Goal: Task Accomplishment & Management: Manage account settings

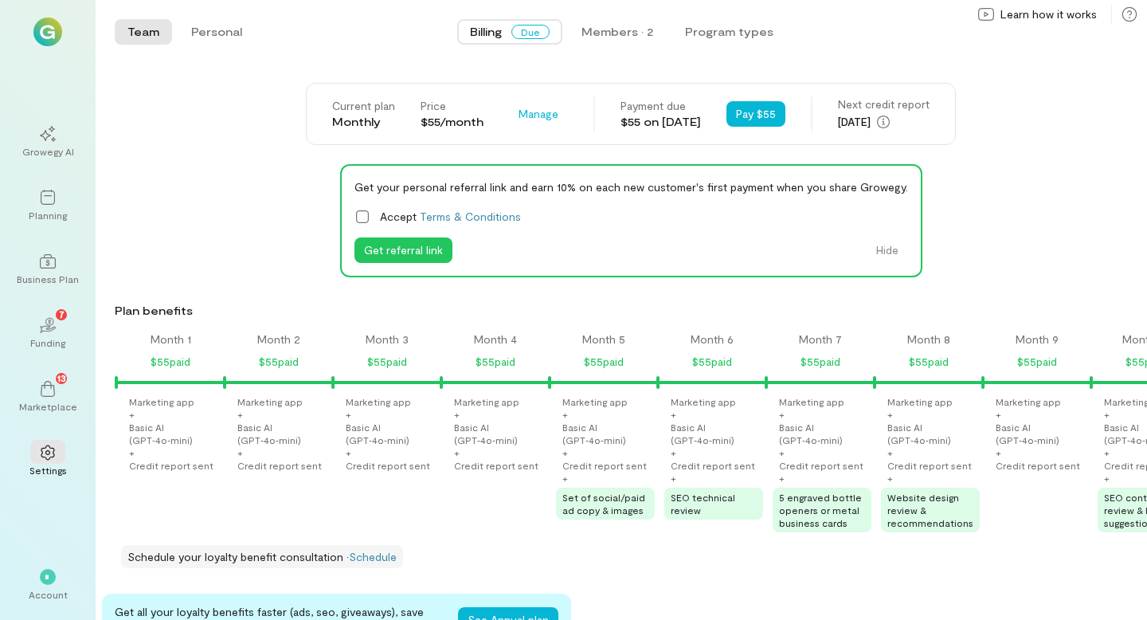
scroll to position [0, 1458]
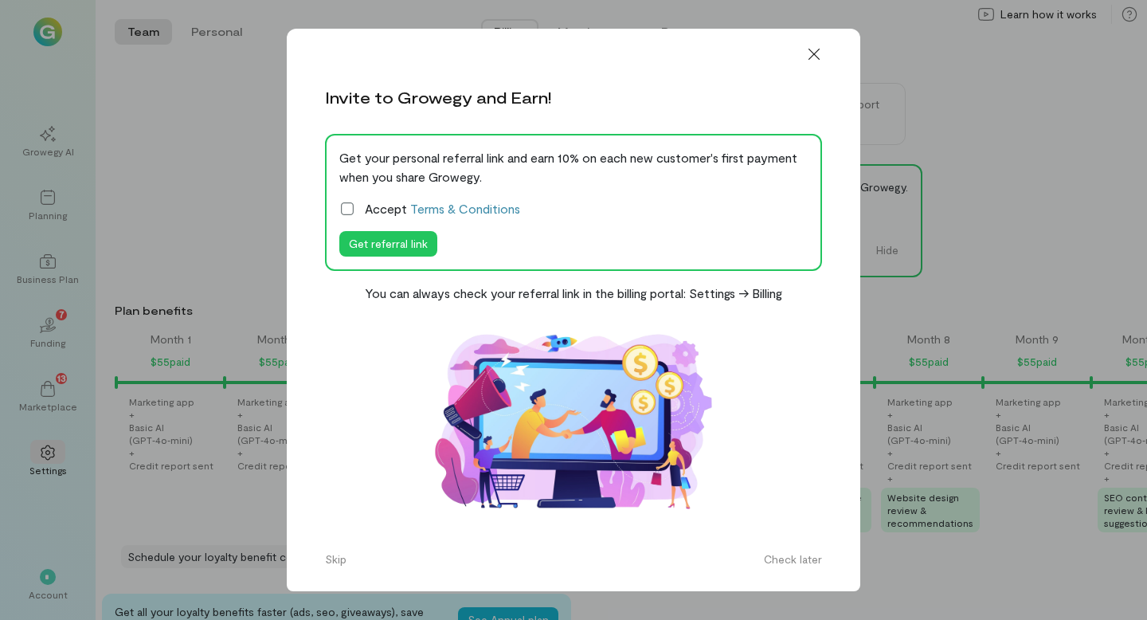
scroll to position [0, 1669]
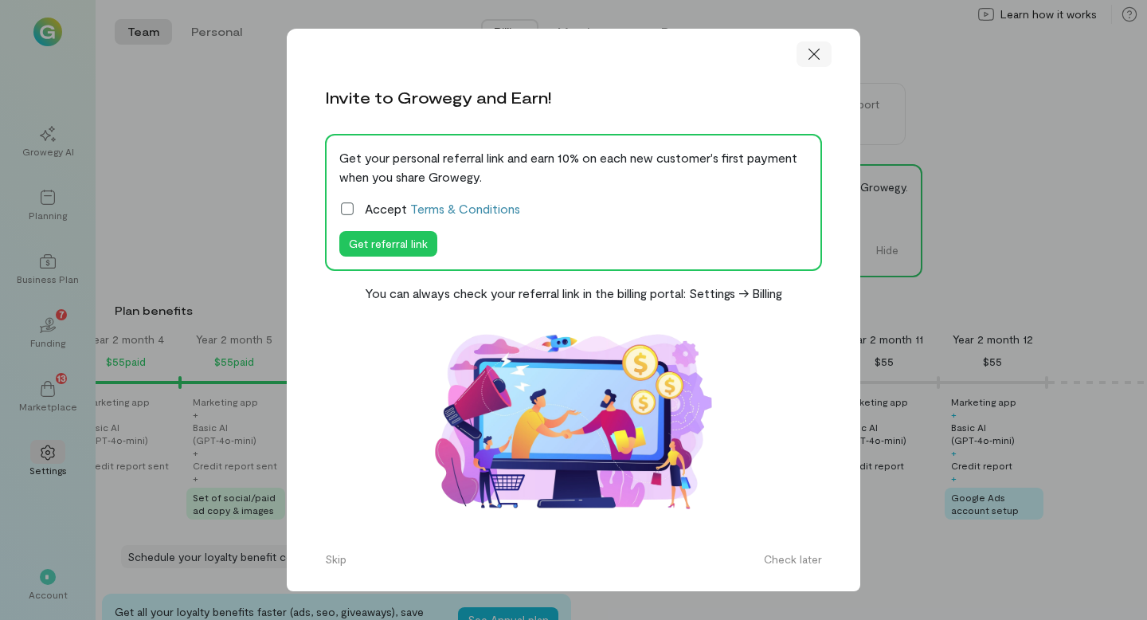
click at [816, 53] on icon at bounding box center [814, 54] width 16 height 16
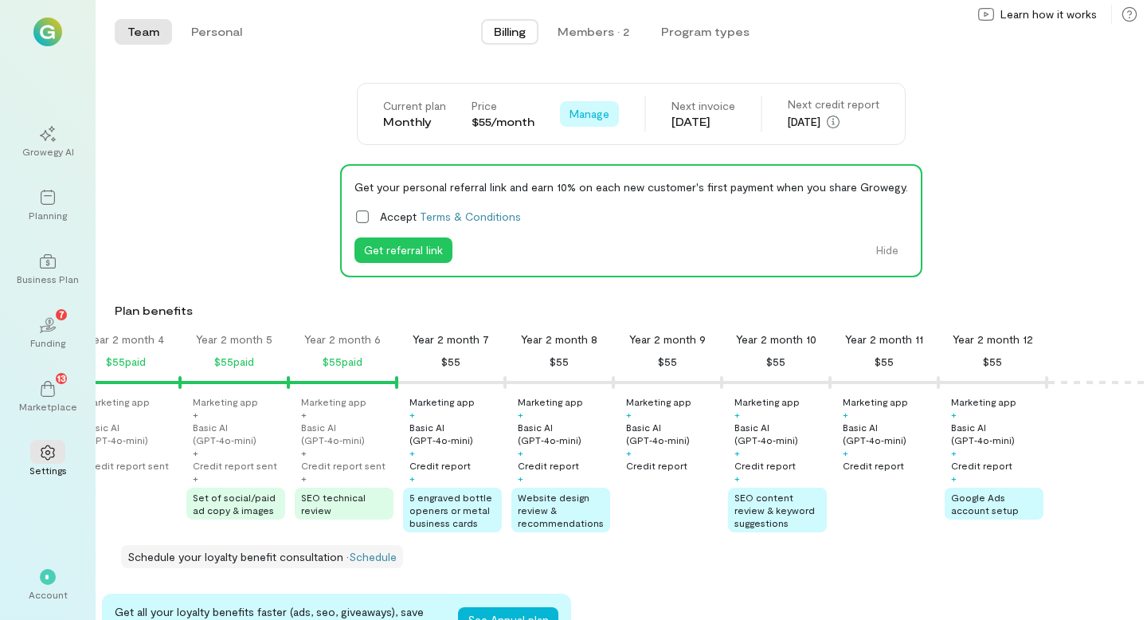
click at [576, 114] on span "Manage" at bounding box center [589, 114] width 40 height 16
click at [603, 181] on span "Cancel plan" at bounding box center [636, 180] width 81 height 16
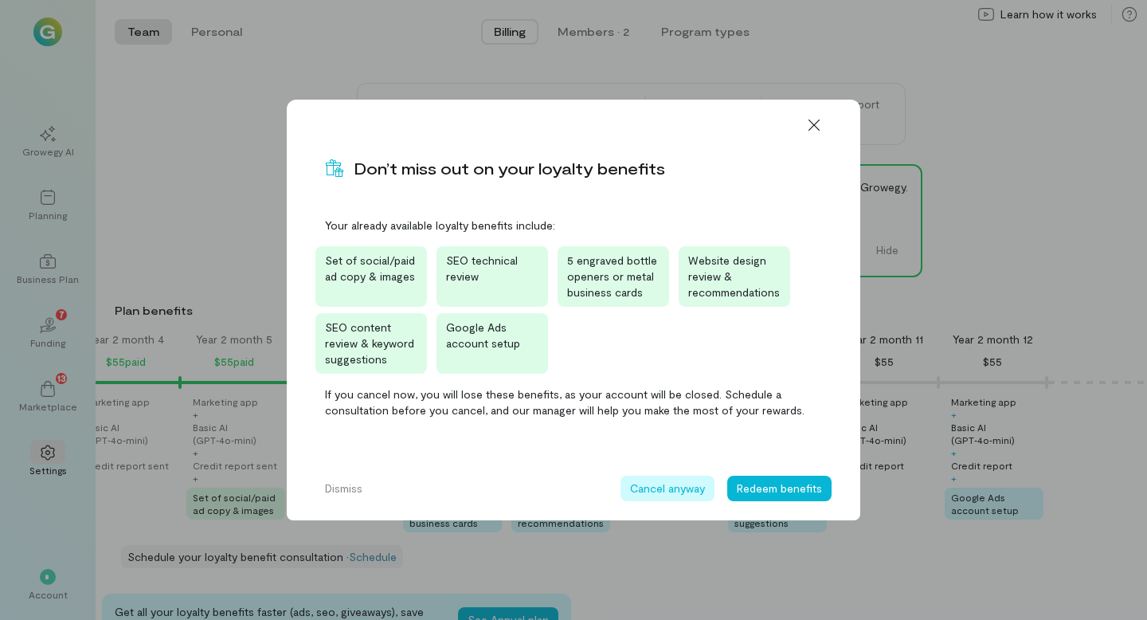
click at [696, 492] on button "Cancel anyway" at bounding box center [667, 488] width 94 height 25
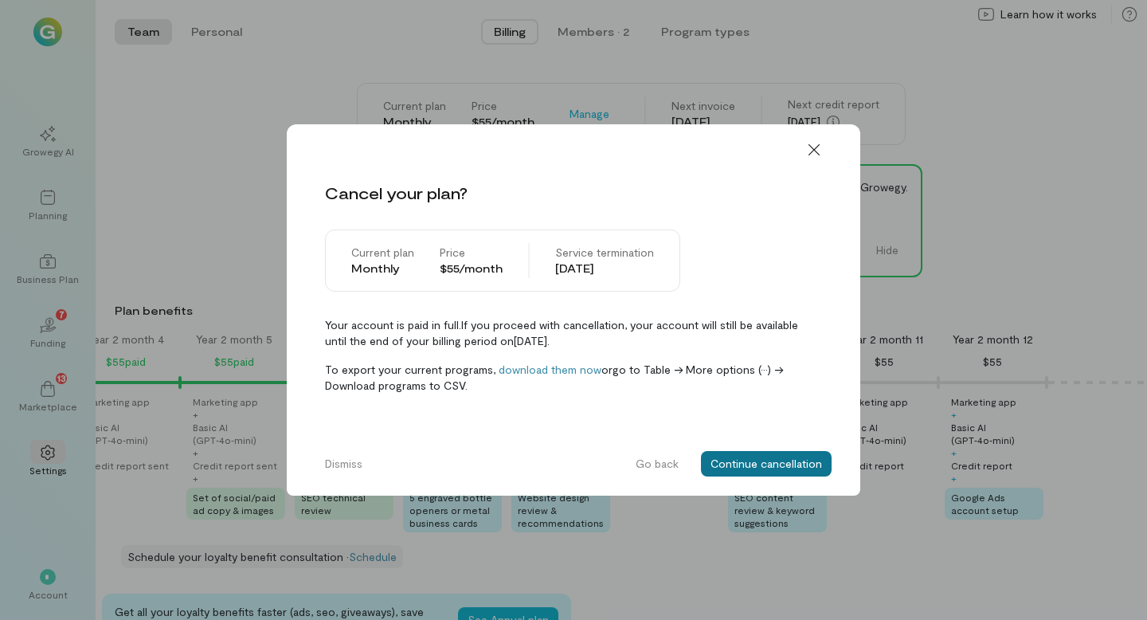
click at [748, 462] on button "Continue cancellation" at bounding box center [766, 463] width 131 height 25
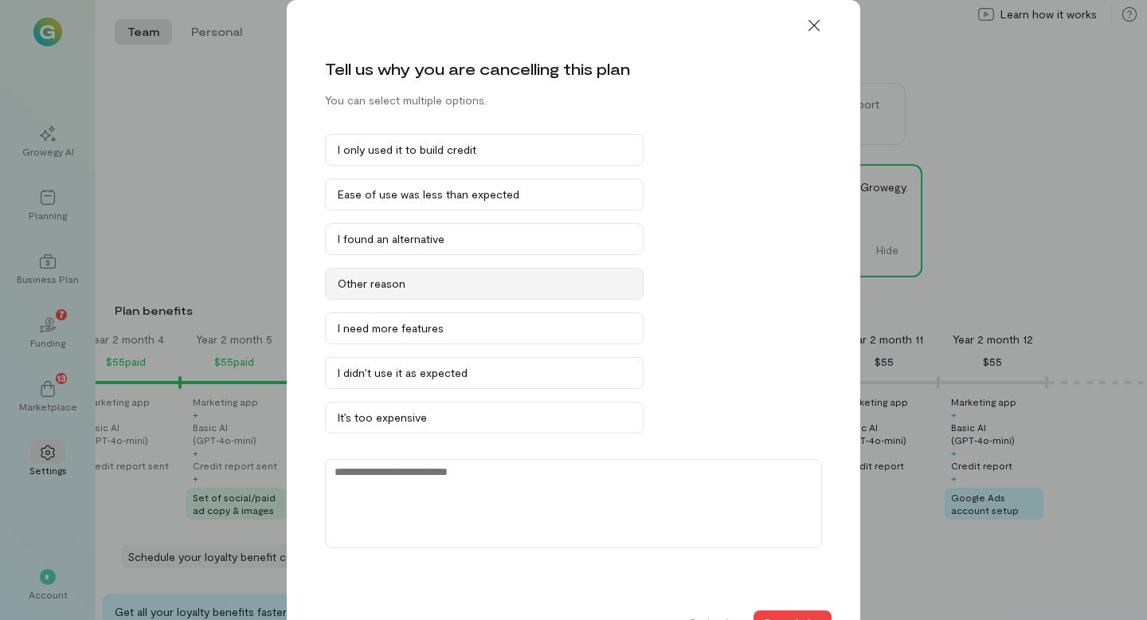
click at [436, 291] on div "Other reason" at bounding box center [484, 284] width 293 height 16
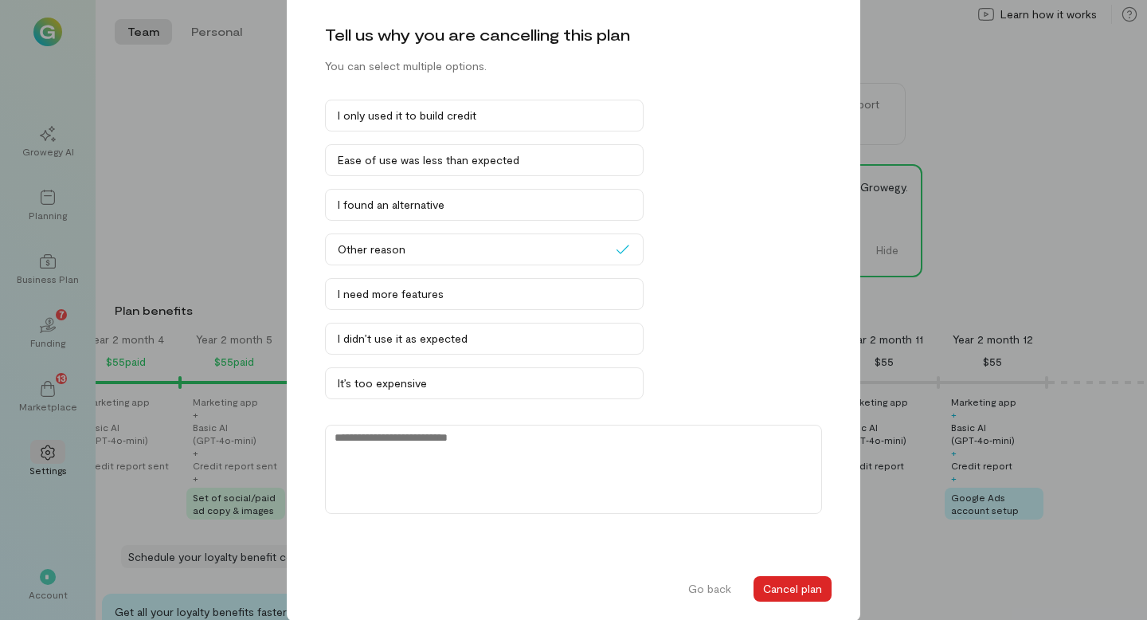
click at [795, 584] on button "Cancel plan" at bounding box center [792, 588] width 78 height 25
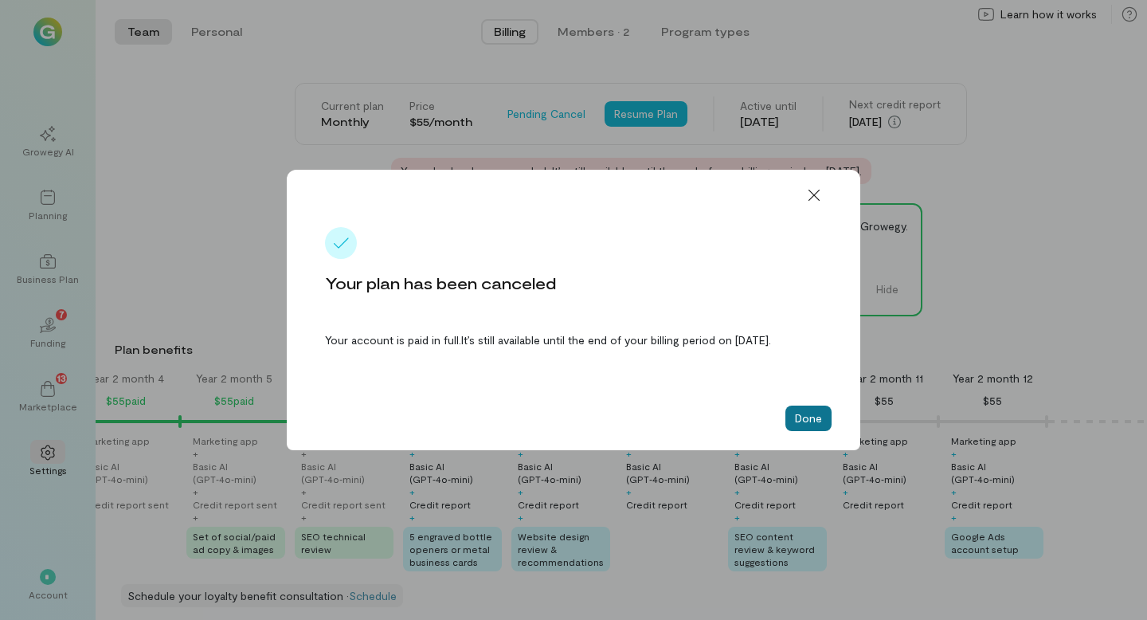
click at [808, 427] on button "Done" at bounding box center [808, 417] width 46 height 25
